Goal: Information Seeking & Learning: Learn about a topic

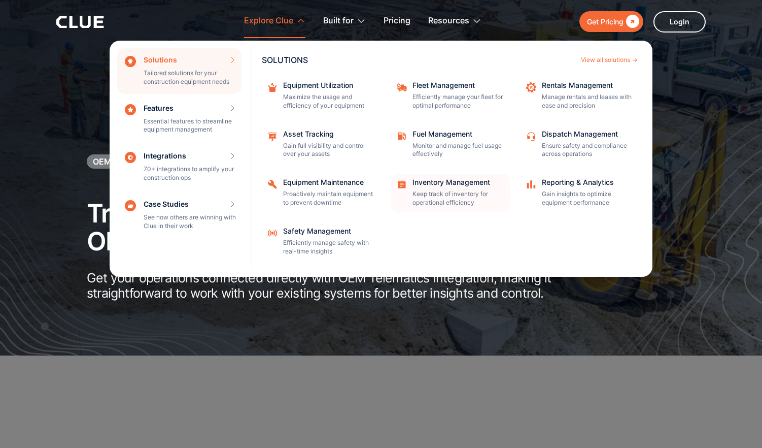
click at [379, 194] on p "Keep track of inventory for operational efficiency" at bounding box center [458, 198] width 91 height 17
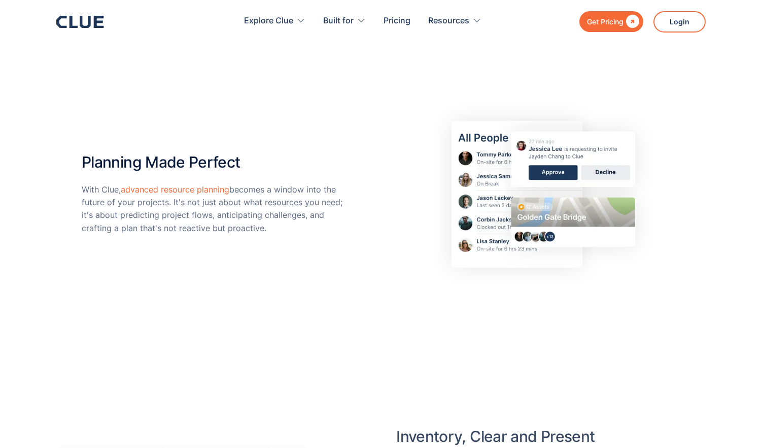
scroll to position [2028, 0]
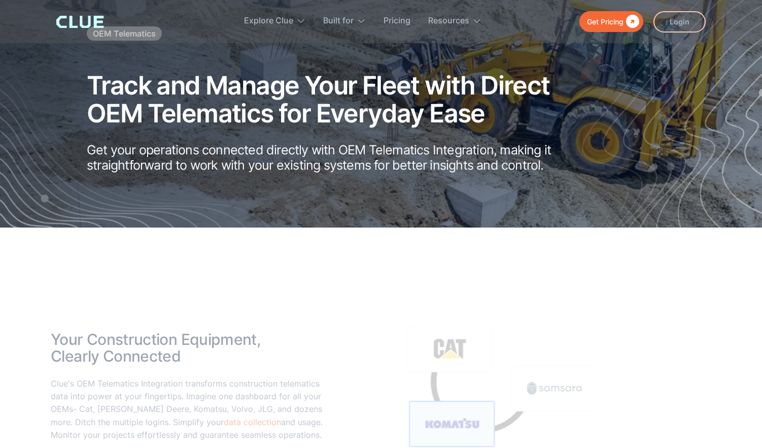
scroll to position [134, 0]
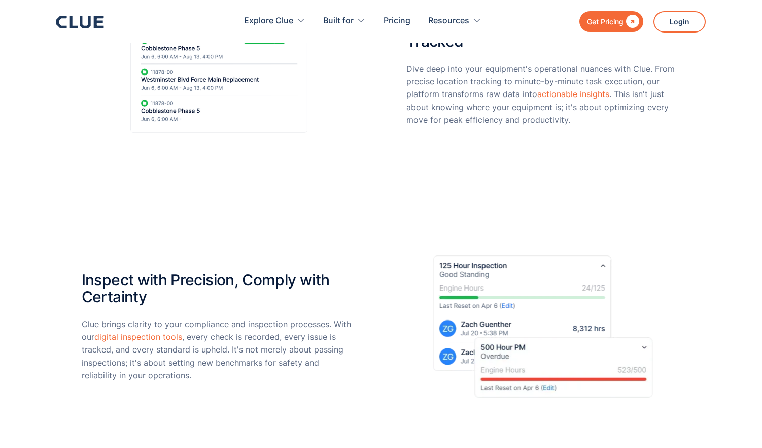
scroll to position [446, 0]
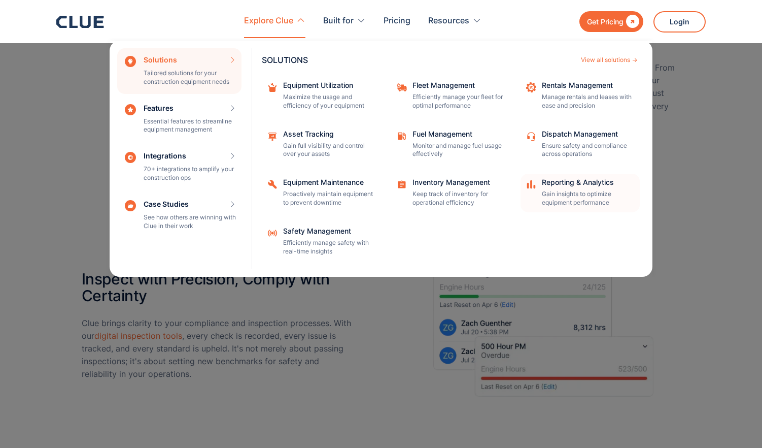
click at [560, 197] on p "Gain insights to optimize equipment performance" at bounding box center [587, 198] width 91 height 17
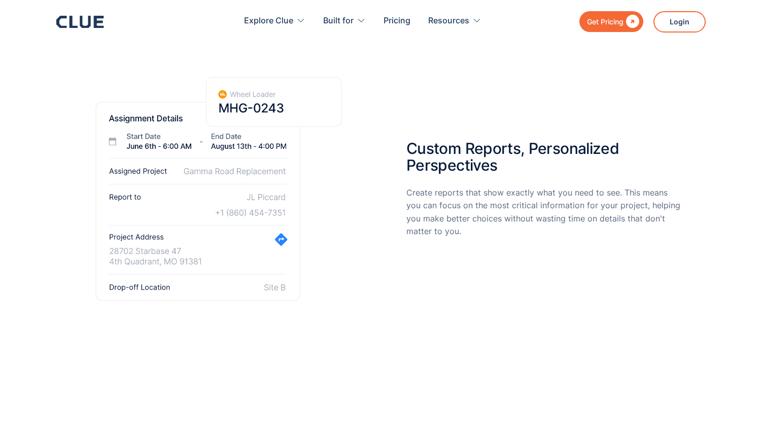
scroll to position [1872, 0]
